Goal: Information Seeking & Learning: Learn about a topic

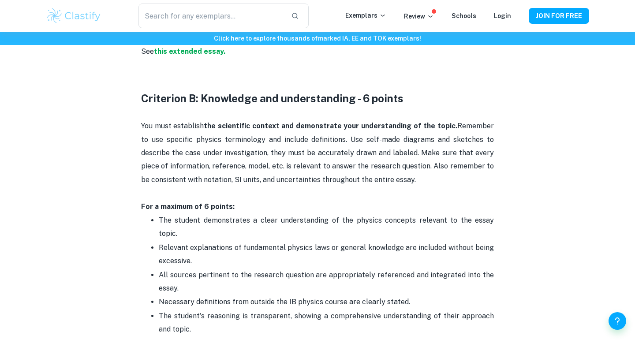
scroll to position [714, 0]
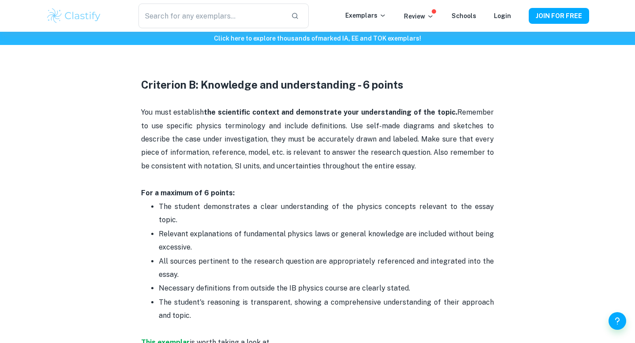
click at [193, 227] on p "Relevant explanations of fundamental physics laws or general knowledge are incl…" at bounding box center [326, 240] width 335 height 27
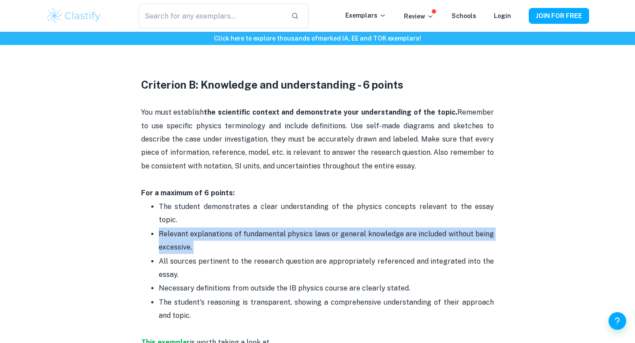
click at [193, 227] on p "Relevant explanations of fundamental physics laws or general knowledge are incl…" at bounding box center [326, 240] width 335 height 27
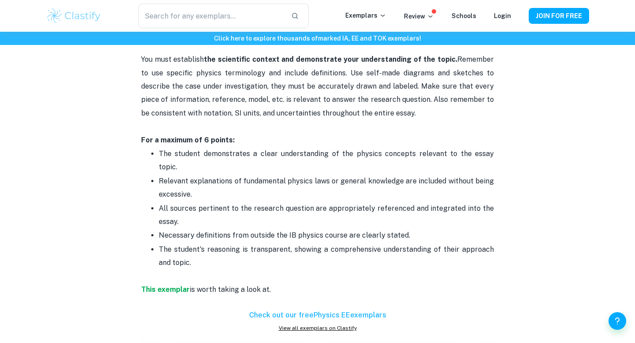
click at [210, 202] on p "All sources pertinent to the research question are appropriately referenced and…" at bounding box center [326, 215] width 335 height 27
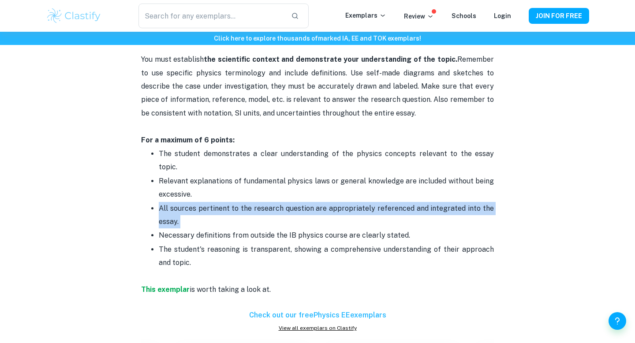
click at [210, 202] on p "All sources pertinent to the research question are appropriately referenced and…" at bounding box center [326, 215] width 335 height 27
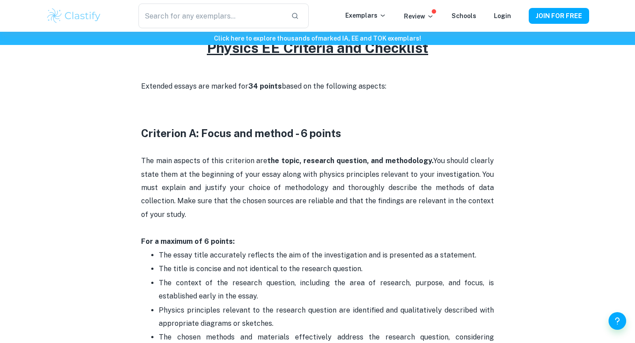
scroll to position [76, 0]
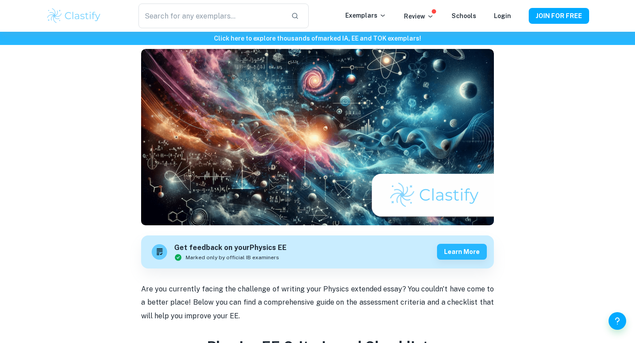
click at [87, 19] on img at bounding box center [74, 16] width 56 height 18
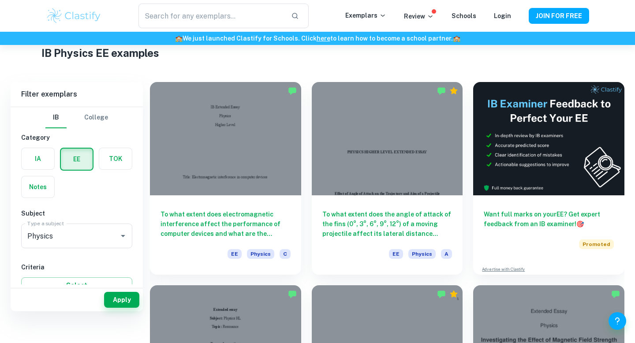
scroll to position [38, 0]
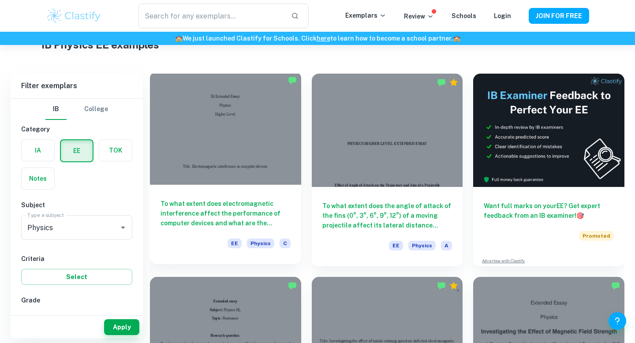
click at [282, 170] on div at bounding box center [225, 127] width 151 height 113
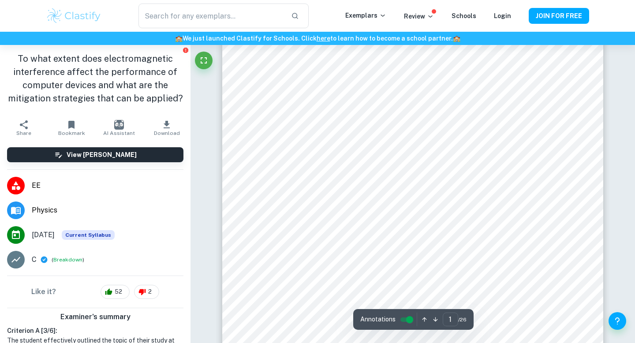
scroll to position [100, 0]
type input "2"
